Goal: Check status: Check status

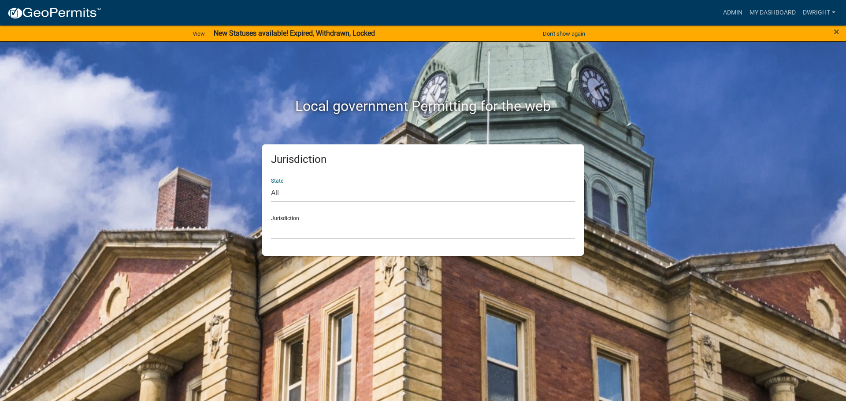
click at [311, 190] on select "All [US_STATE] [US_STATE] [US_STATE] [US_STATE] [US_STATE] [US_STATE] [US_STATE…" at bounding box center [423, 193] width 304 height 18
select select "[US_STATE]"
click at [271, 184] on select "All [US_STATE] [US_STATE] [US_STATE] [US_STATE] [US_STATE] [US_STATE] [US_STATE…" at bounding box center [423, 193] width 304 height 18
click at [298, 242] on div "Jurisdiction State All [US_STATE] [US_STATE] [US_STATE] [US_STATE] [US_STATE] […" at bounding box center [423, 199] width 322 height 111
click at [298, 239] on select "[GEOGRAPHIC_DATA], [US_STATE][PERSON_NAME][GEOGRAPHIC_DATA], [US_STATE][PERSON_…" at bounding box center [423, 230] width 304 height 18
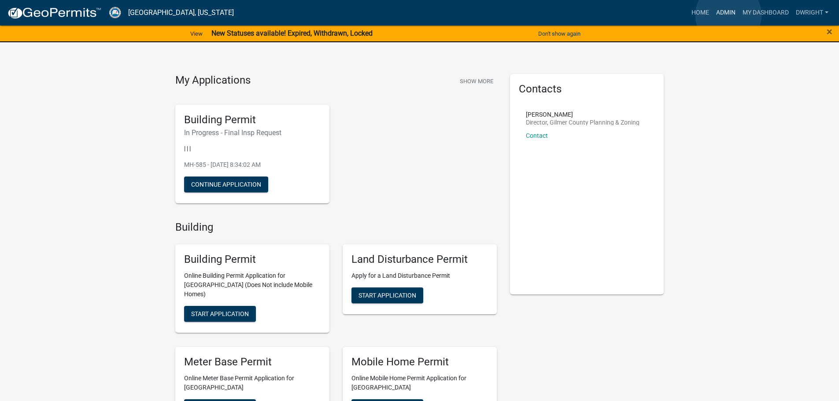
click at [729, 15] on link "Admin" at bounding box center [726, 12] width 26 height 17
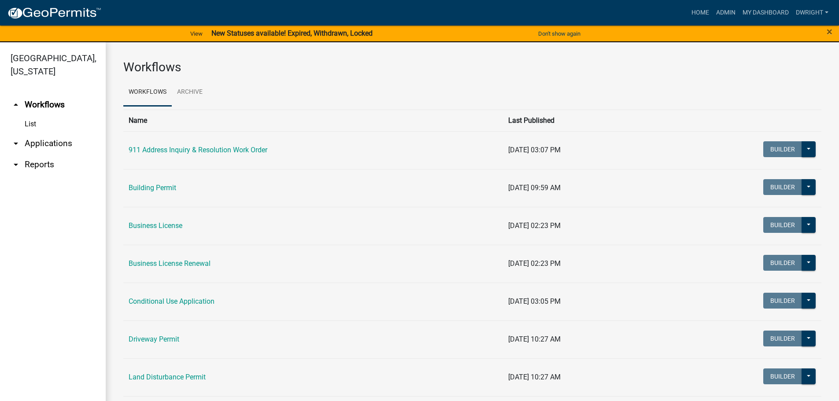
click at [66, 144] on link "arrow_drop_down Applications" at bounding box center [53, 143] width 106 height 21
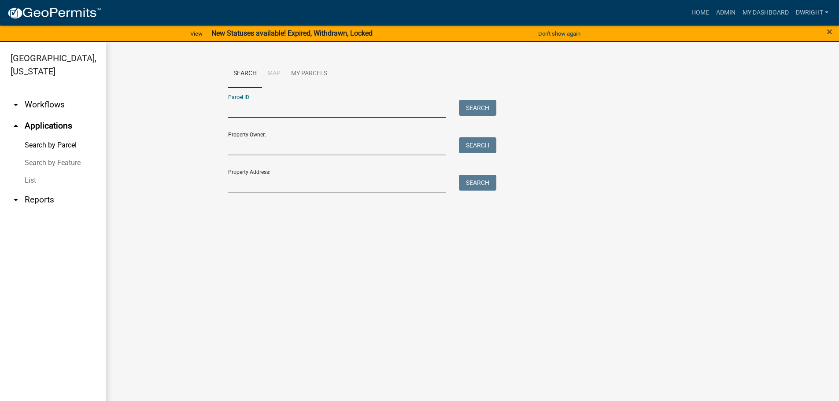
click at [240, 107] on input "Parcel ID:" at bounding box center [337, 109] width 218 height 18
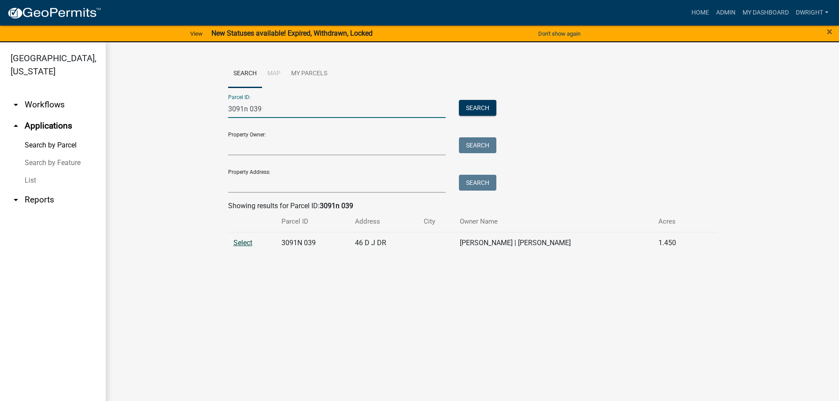
type input "3091n 039"
click at [247, 242] on span "Select" at bounding box center [242, 243] width 19 height 8
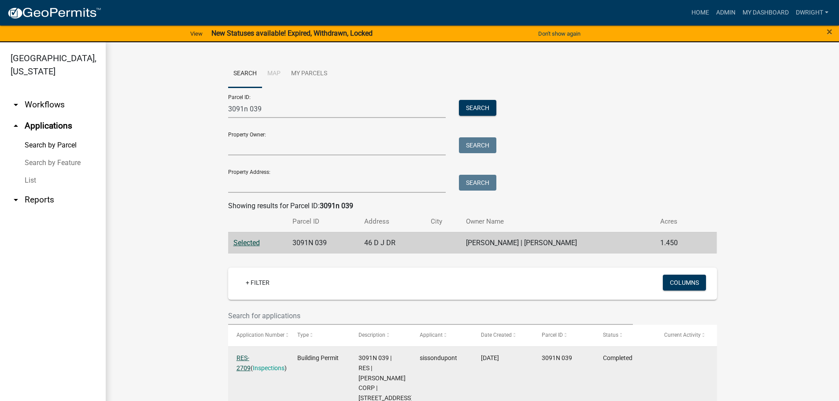
click at [248, 355] on link "RES-2709" at bounding box center [244, 363] width 14 height 17
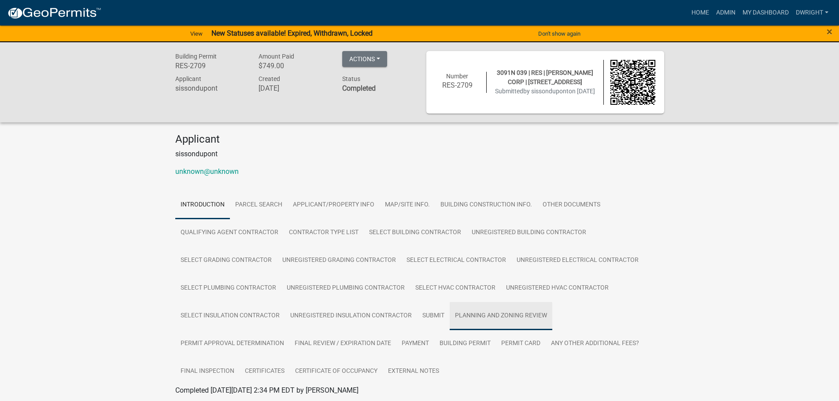
click at [500, 315] on link "Planning and Zoning Review" at bounding box center [501, 316] width 103 height 28
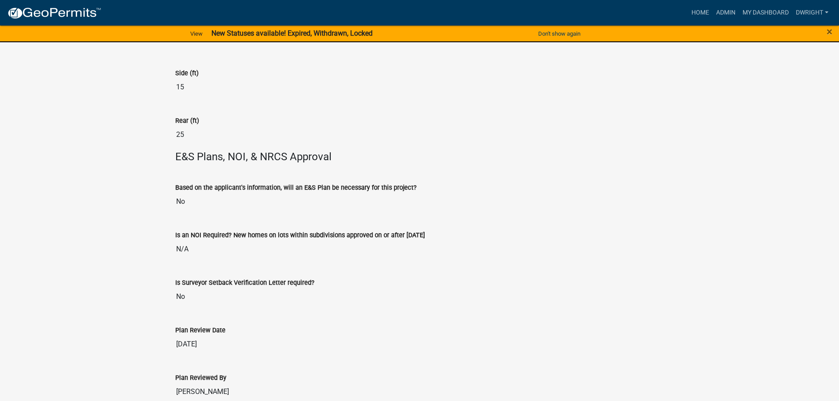
scroll to position [2119, 0]
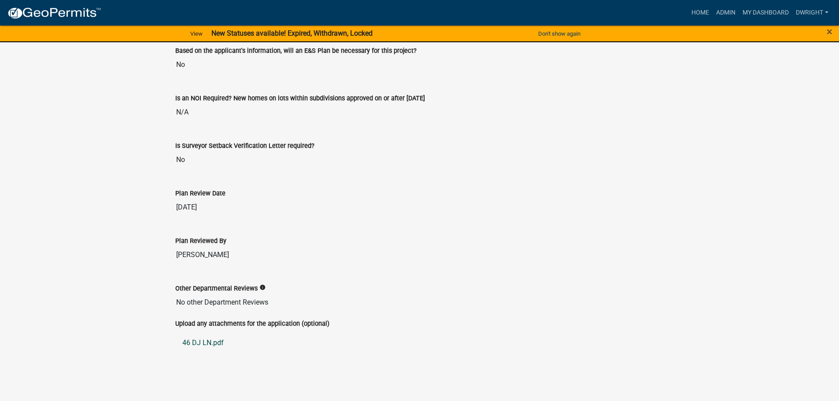
click at [203, 341] on link "46 DJ LN.pdf" at bounding box center [419, 343] width 489 height 21
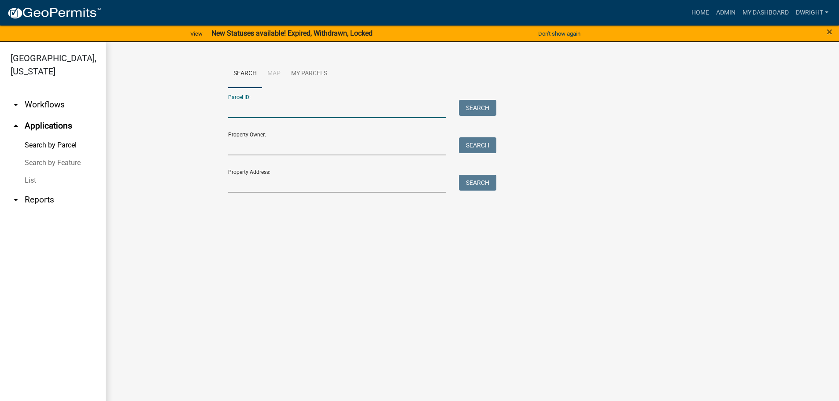
click at [246, 113] on input "Parcel ID:" at bounding box center [337, 109] width 218 height 18
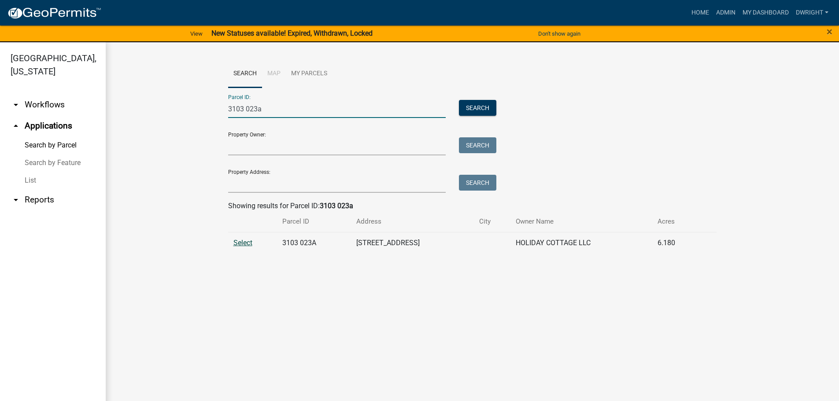
type input "3103 023a"
click at [246, 242] on span "Select" at bounding box center [242, 243] width 19 height 8
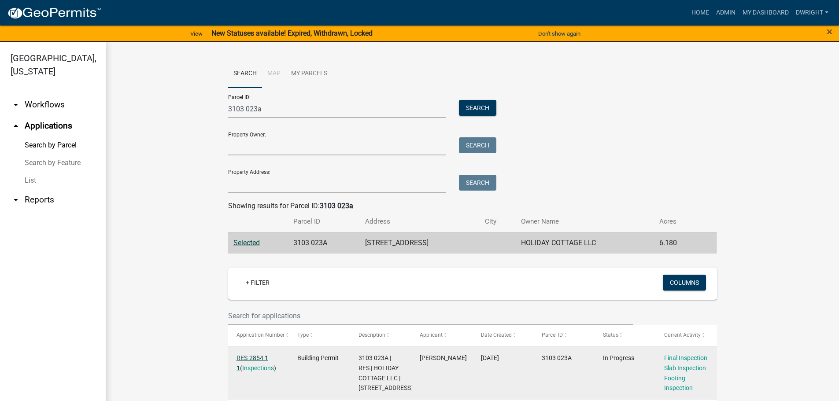
click at [250, 356] on link "RES-2854 1 1" at bounding box center [253, 363] width 32 height 17
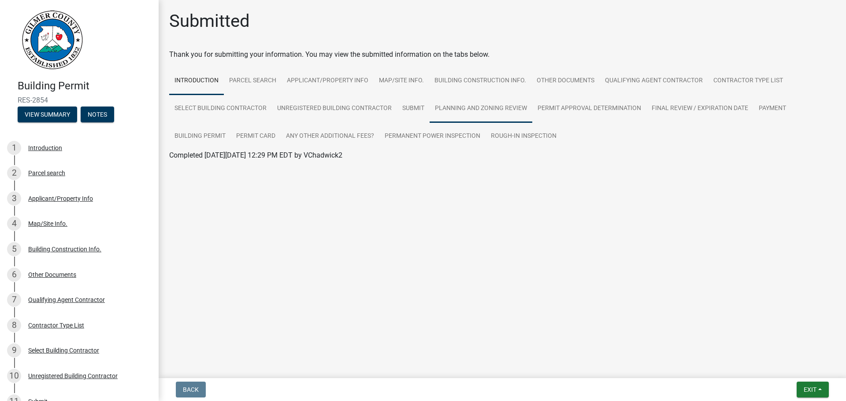
click at [489, 106] on link "Planning and Zoning Review" at bounding box center [481, 109] width 103 height 28
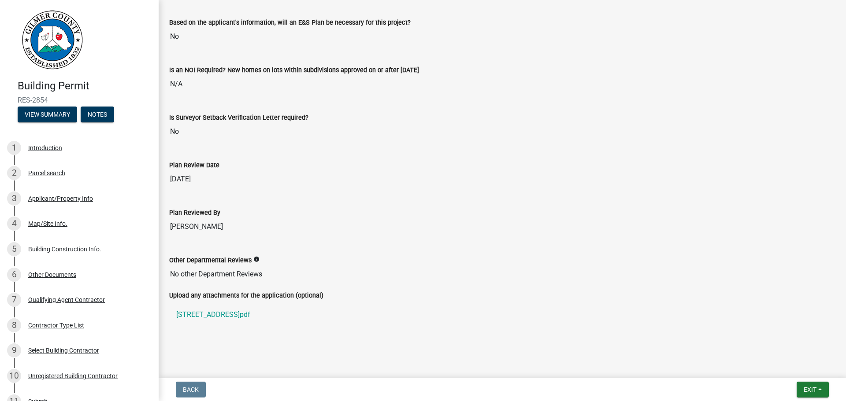
scroll to position [1868, 0]
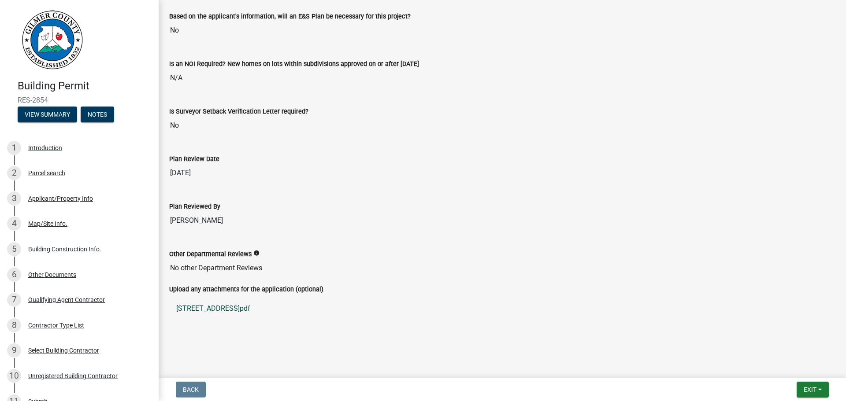
click at [215, 308] on link "[STREET_ADDRESS]pdf" at bounding box center [502, 308] width 666 height 21
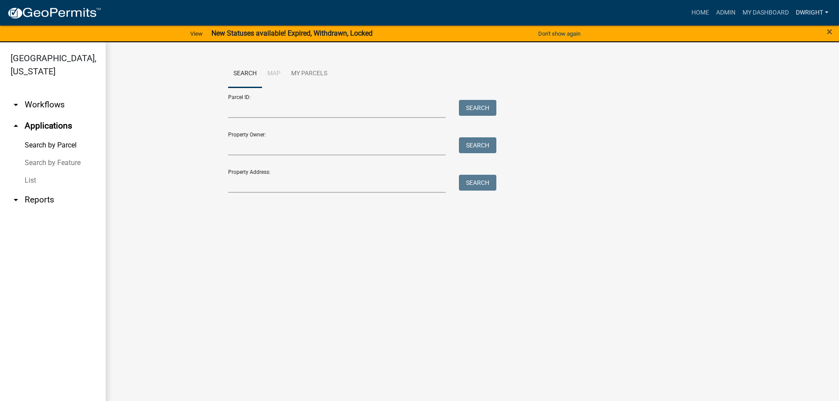
click at [824, 10] on link "Dwright" at bounding box center [813, 12] width 40 height 17
click at [776, 89] on link "Logout" at bounding box center [797, 85] width 70 height 21
